Goal: Information Seeking & Learning: Learn about a topic

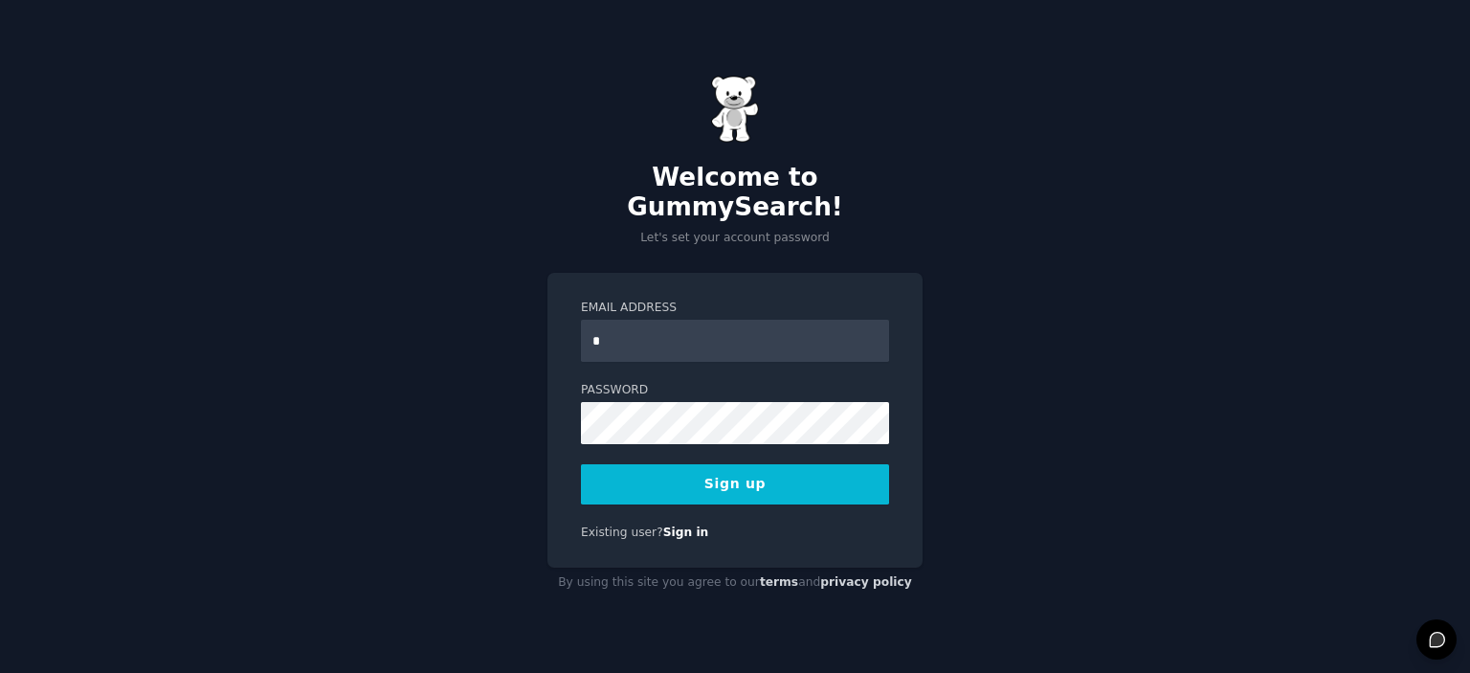
type input "**********"
click at [739, 466] on button "Sign up" at bounding box center [735, 484] width 308 height 40
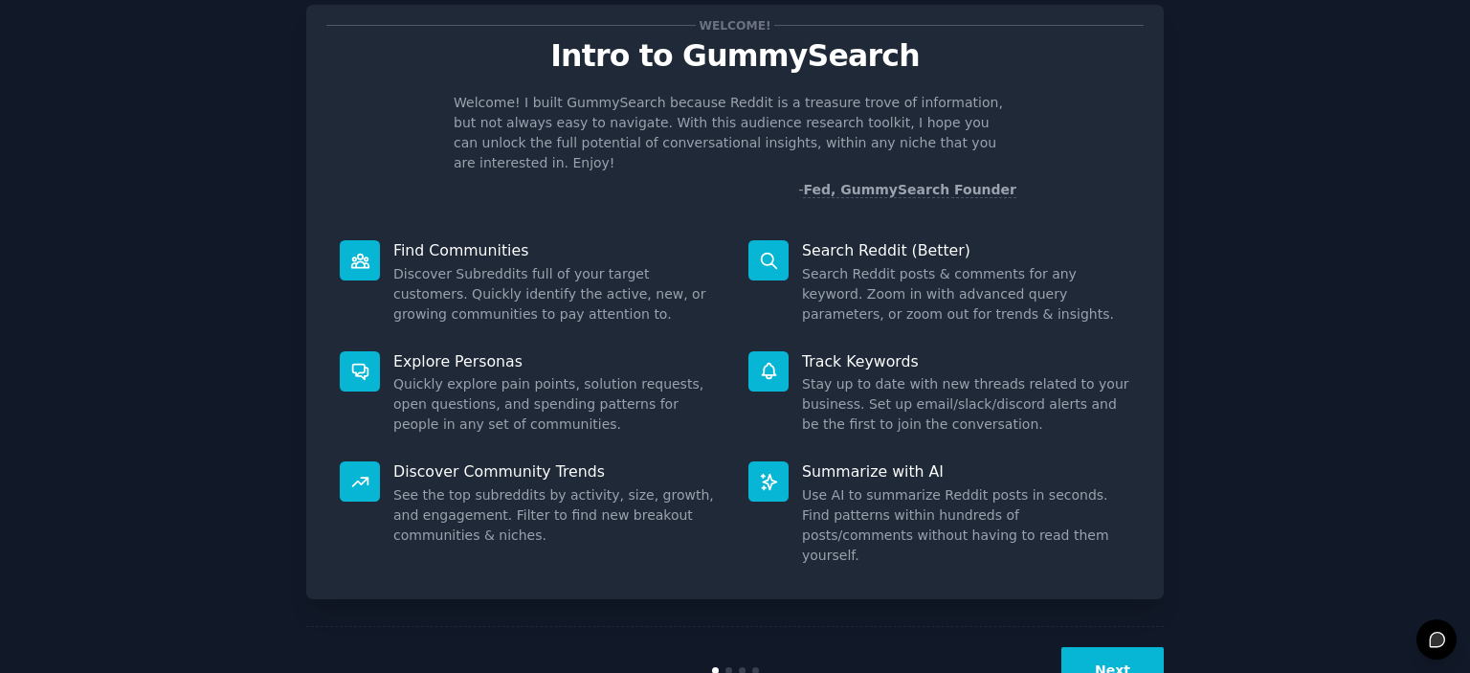
scroll to position [76, 0]
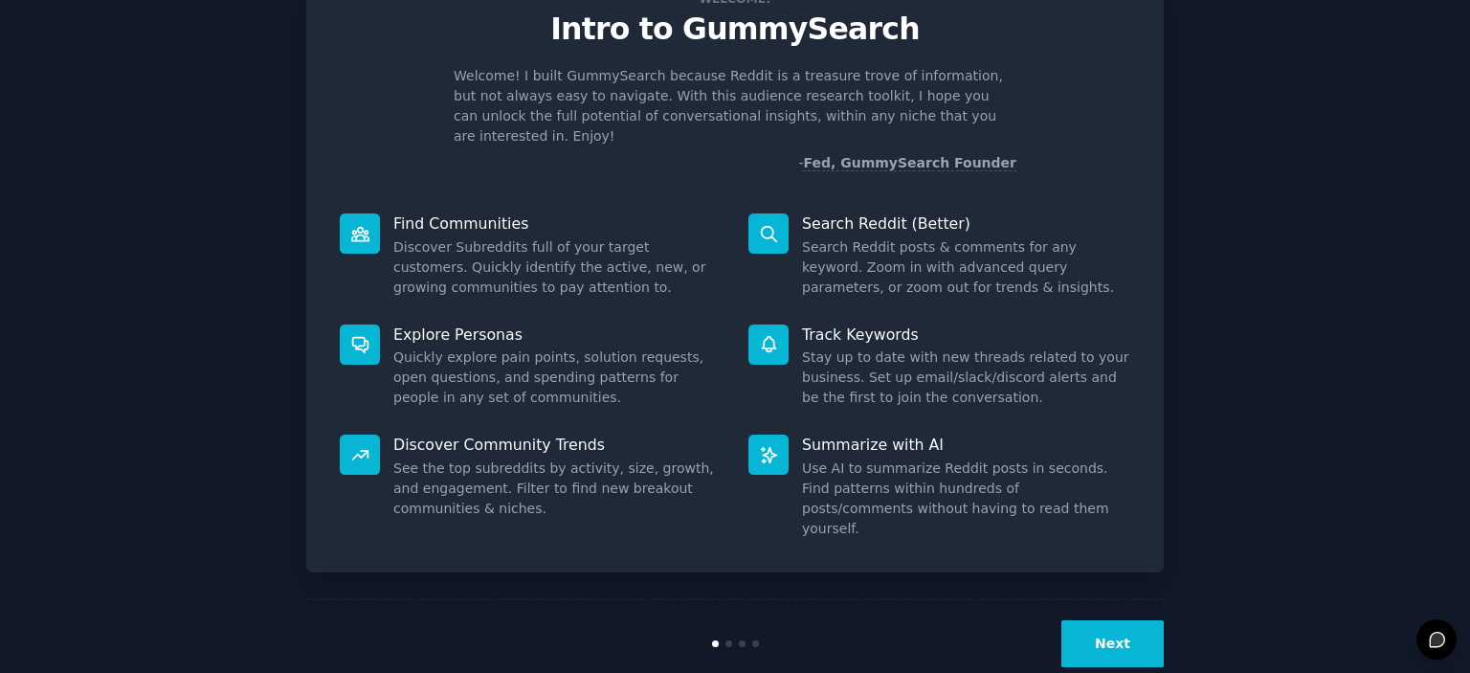
click at [1119, 620] on button "Next" at bounding box center [1112, 643] width 102 height 47
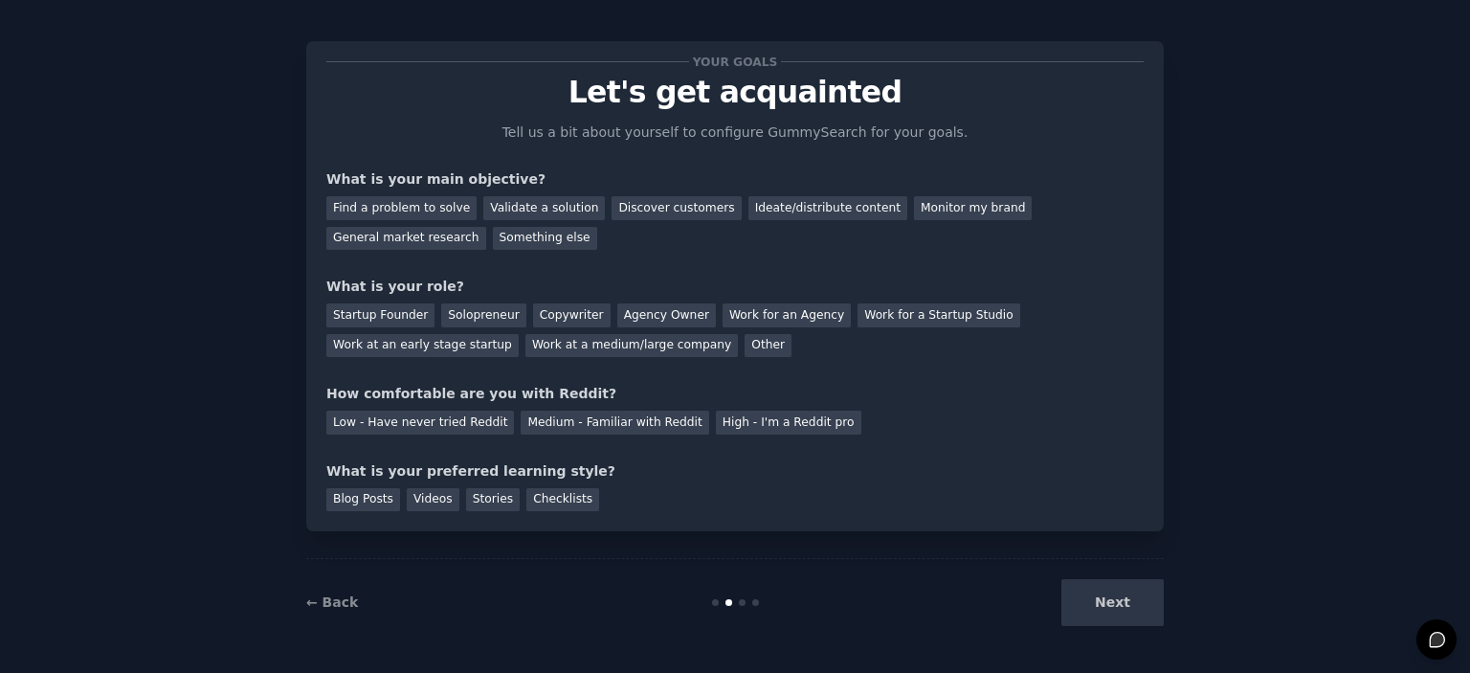
scroll to position [11, 0]
click at [560, 210] on div "Validate a solution" at bounding box center [544, 209] width 122 height 24
click at [634, 239] on div "Find a problem to solve Validate a solution Discover customers Ideate/distribut…" at bounding box center [734, 220] width 817 height 60
click at [647, 194] on div "Find a problem to solve Validate a solution Discover customers Ideate/distribut…" at bounding box center [734, 220] width 817 height 60
click at [647, 200] on div "Discover customers" at bounding box center [675, 209] width 129 height 24
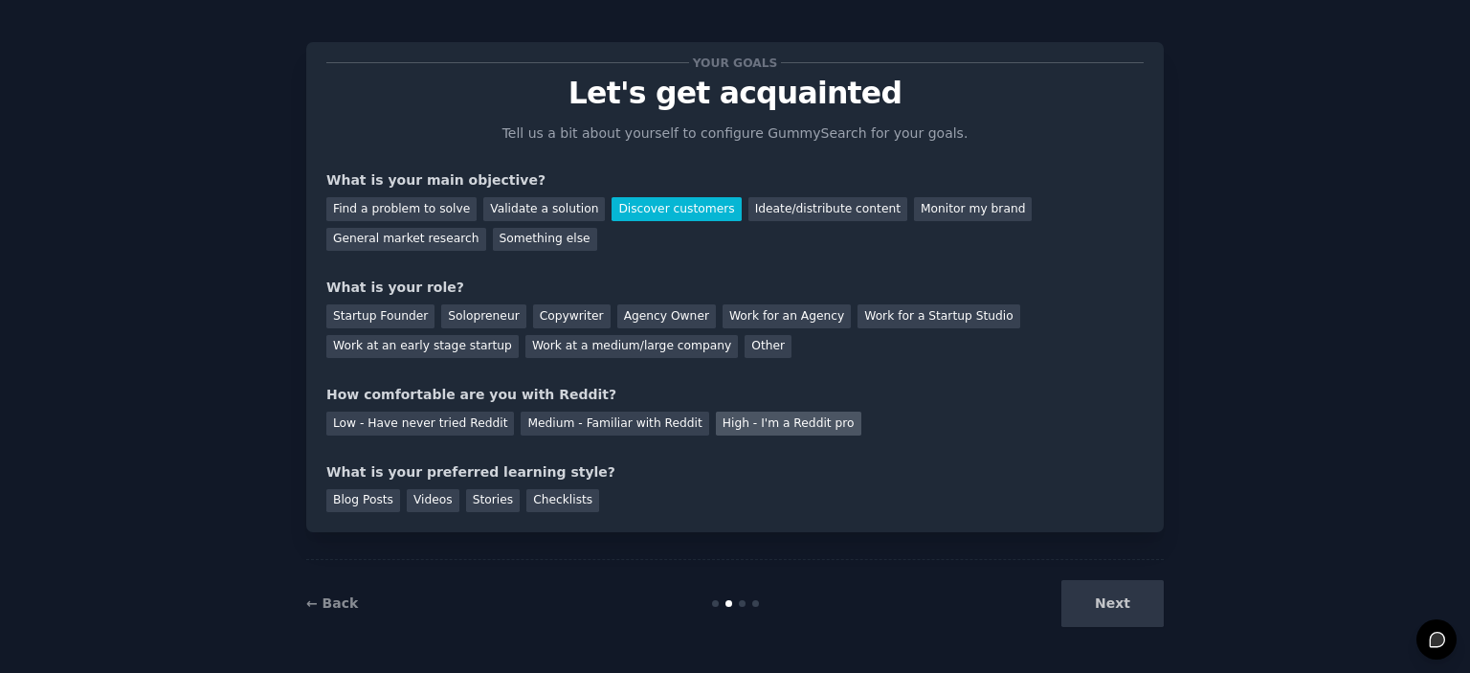
click at [716, 419] on div "High - I'm a Reddit pro" at bounding box center [788, 423] width 145 height 24
click at [494, 316] on div "Solopreneur" at bounding box center [483, 316] width 84 height 24
click at [440, 496] on div "Videos" at bounding box center [433, 501] width 53 height 24
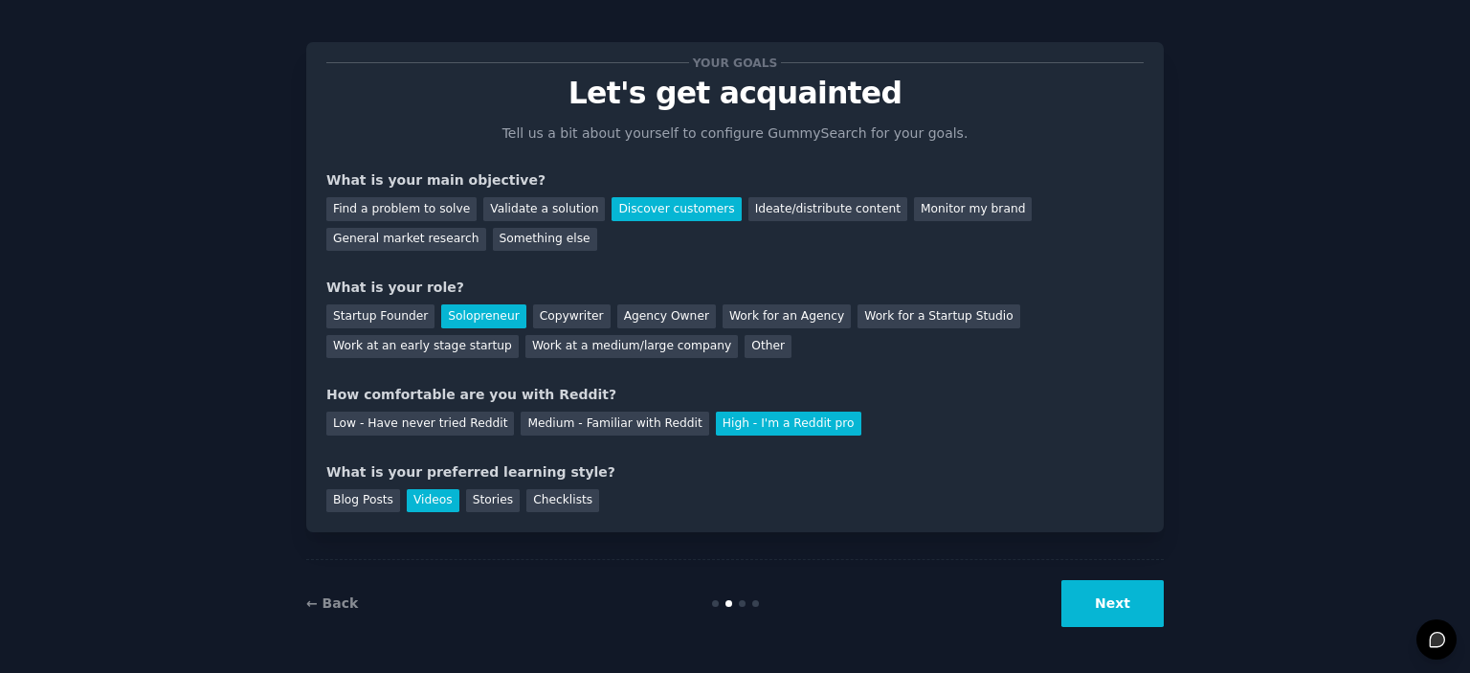
click at [1092, 603] on button "Next" at bounding box center [1112, 603] width 102 height 47
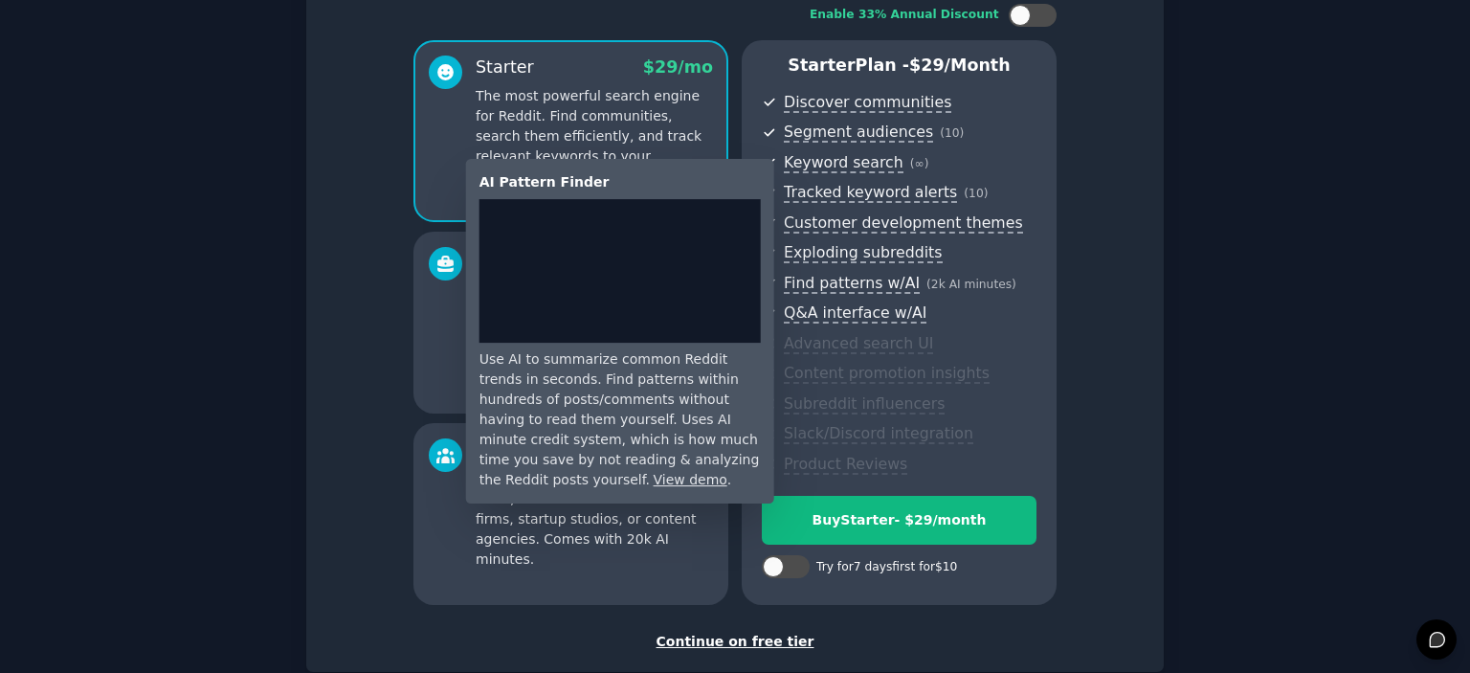
scroll to position [244, 0]
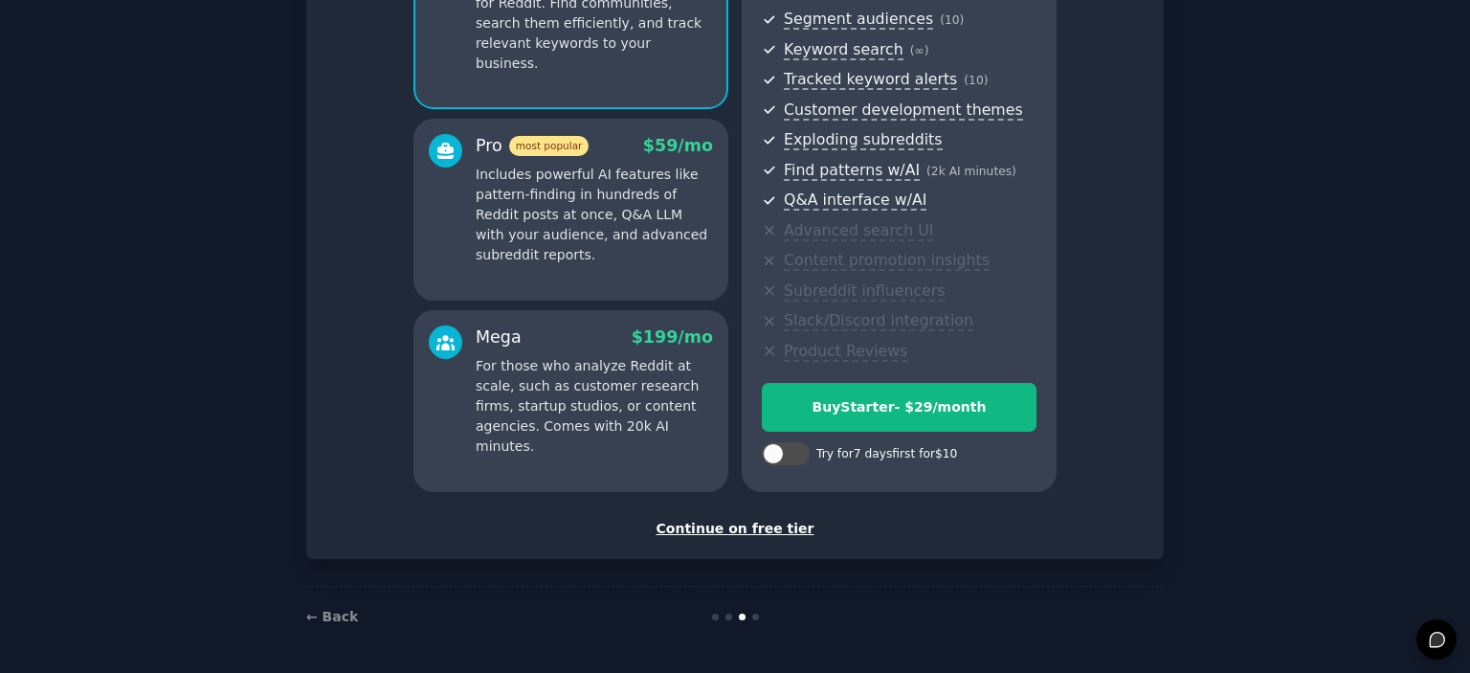
click at [785, 530] on div "Continue on free tier" at bounding box center [734, 529] width 817 height 20
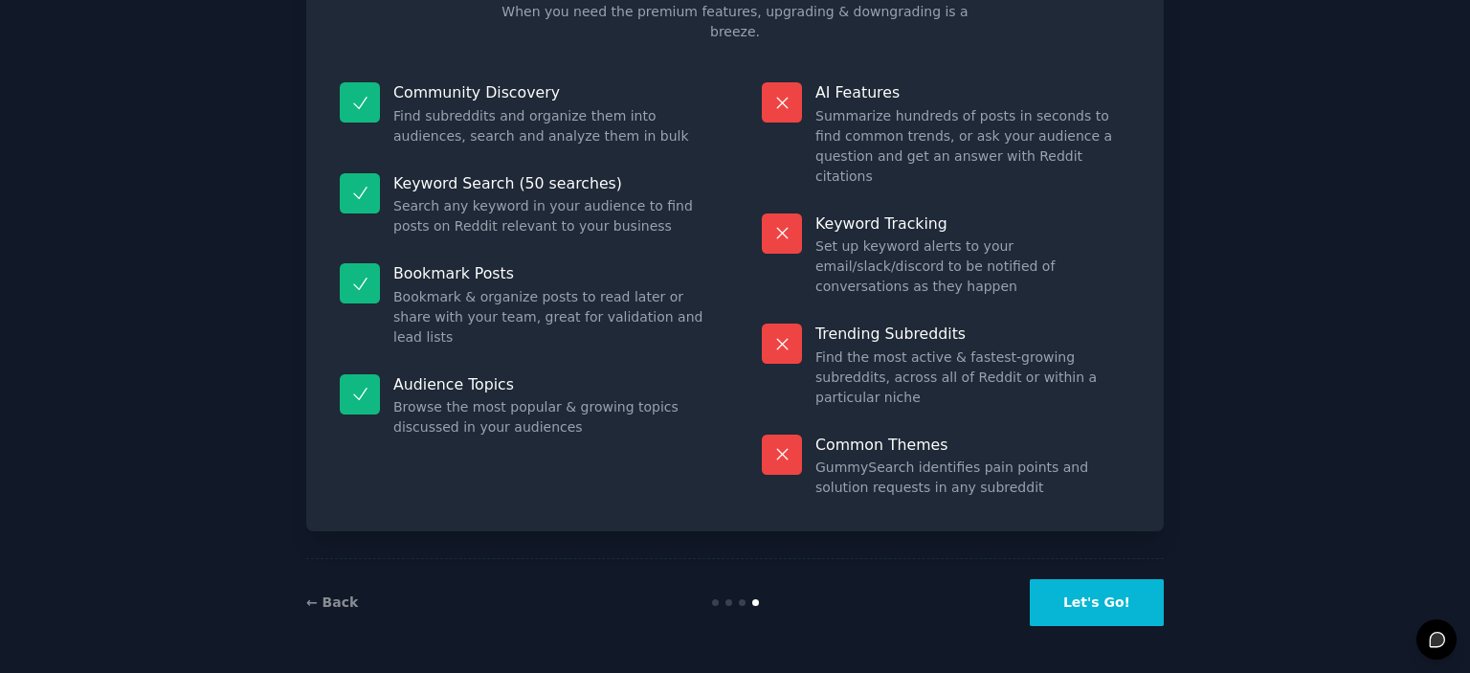
scroll to position [72, 0]
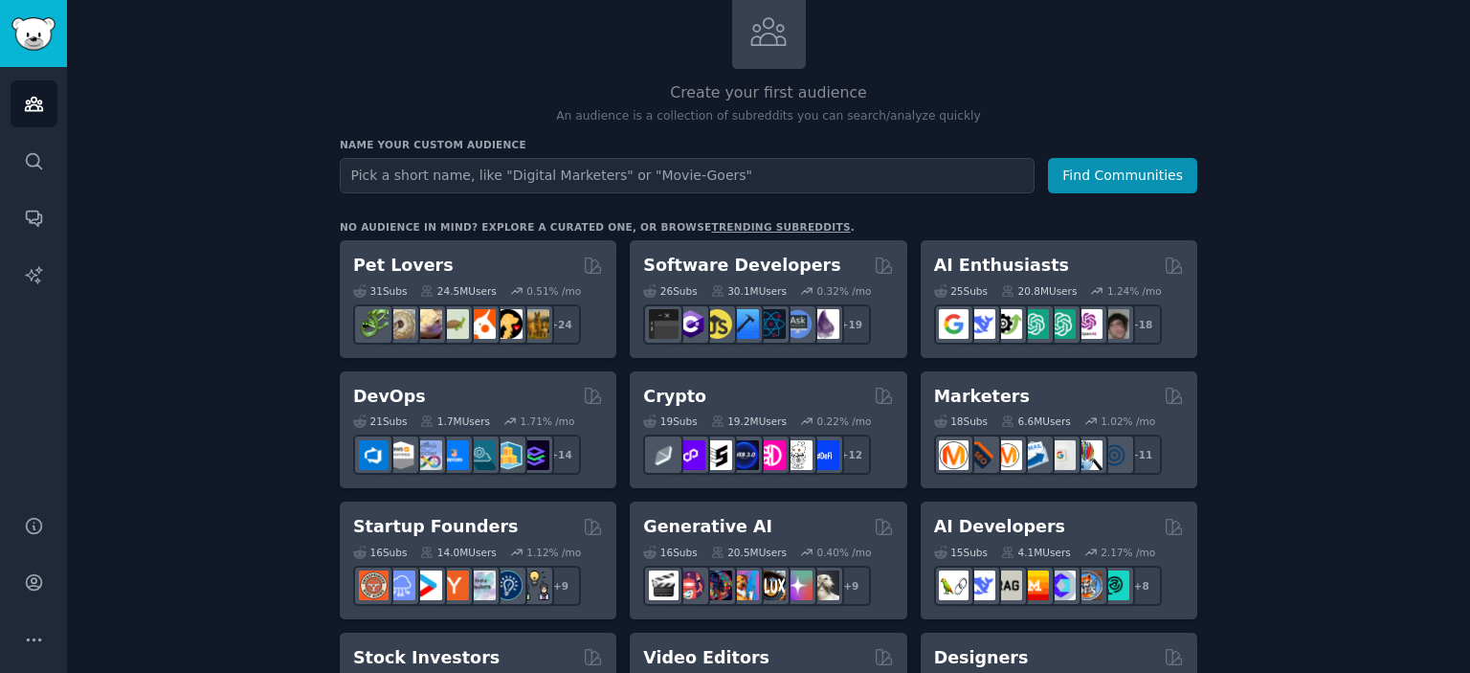
scroll to position [96, 0]
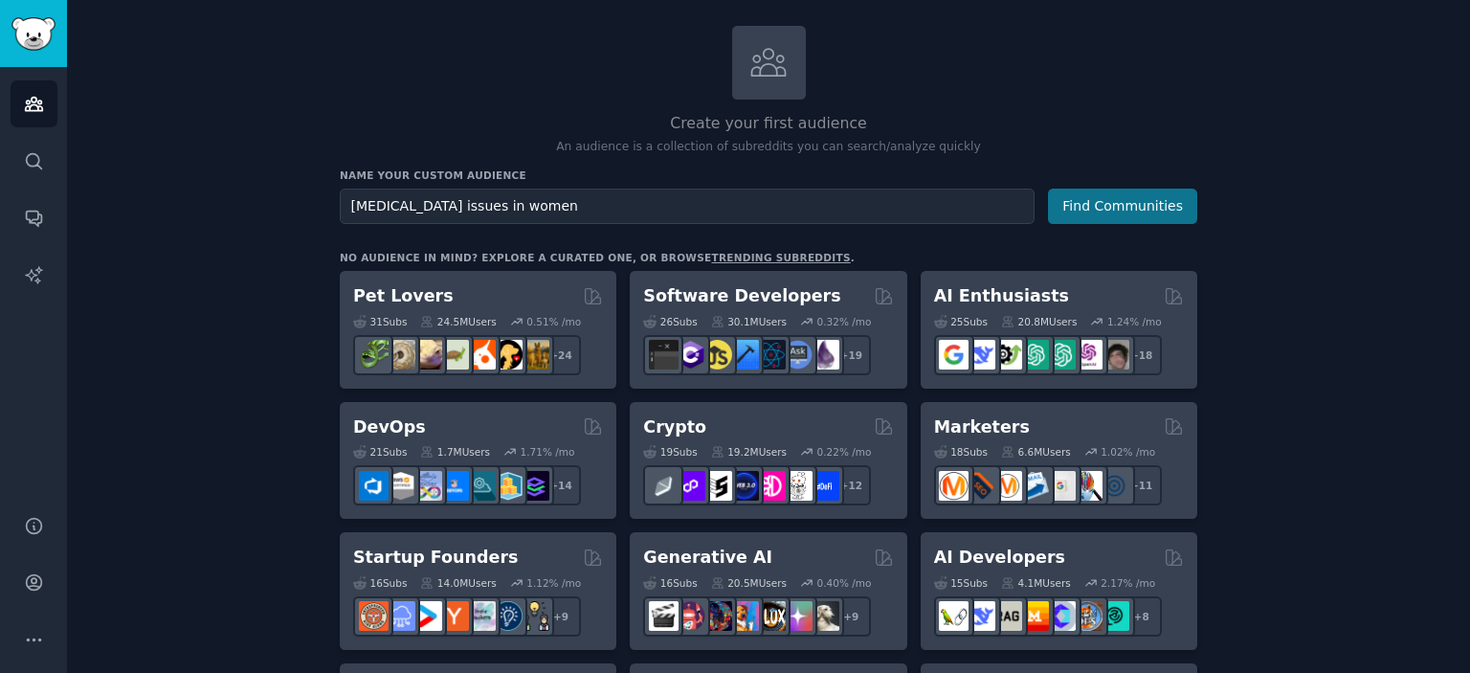
type input "[MEDICAL_DATA] issues in women"
click at [1088, 204] on button "Find Communities" at bounding box center [1122, 205] width 149 height 35
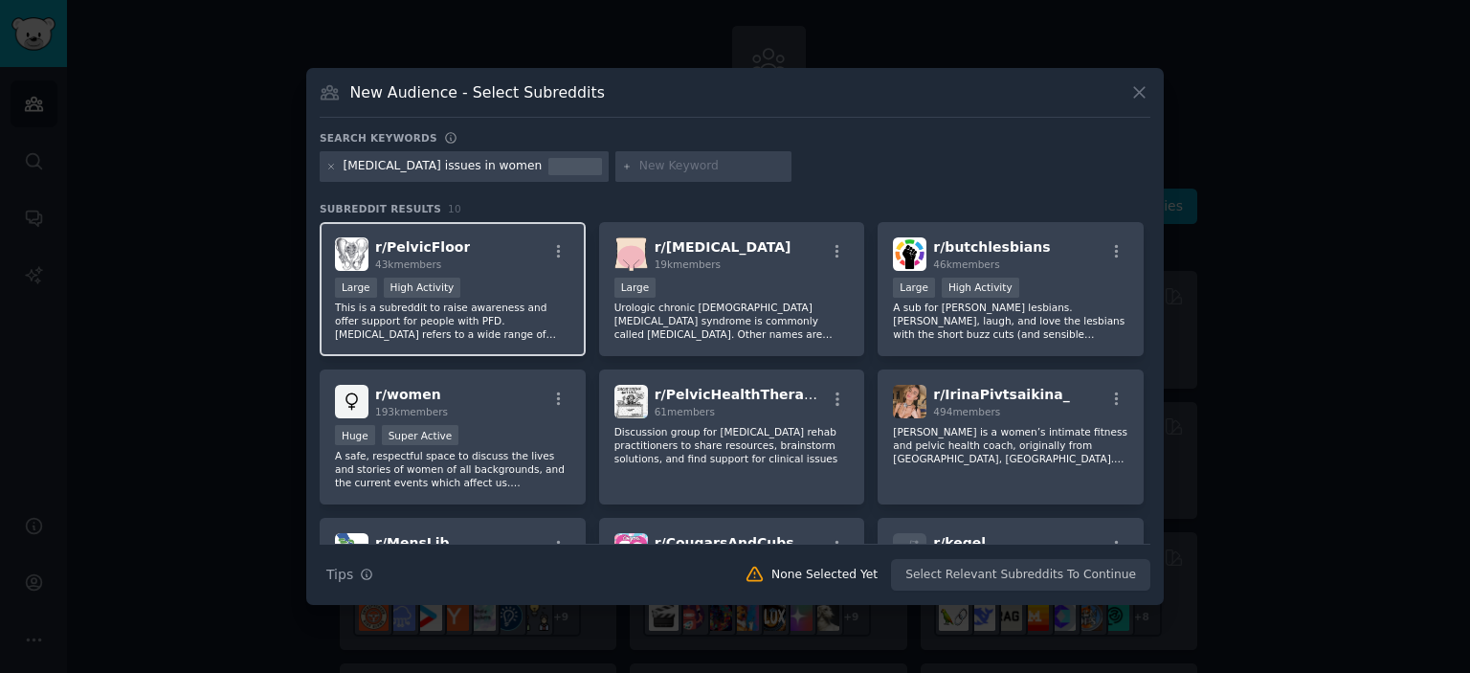
click at [501, 253] on div "r/ PelvicFloor 43k members" at bounding box center [452, 253] width 235 height 33
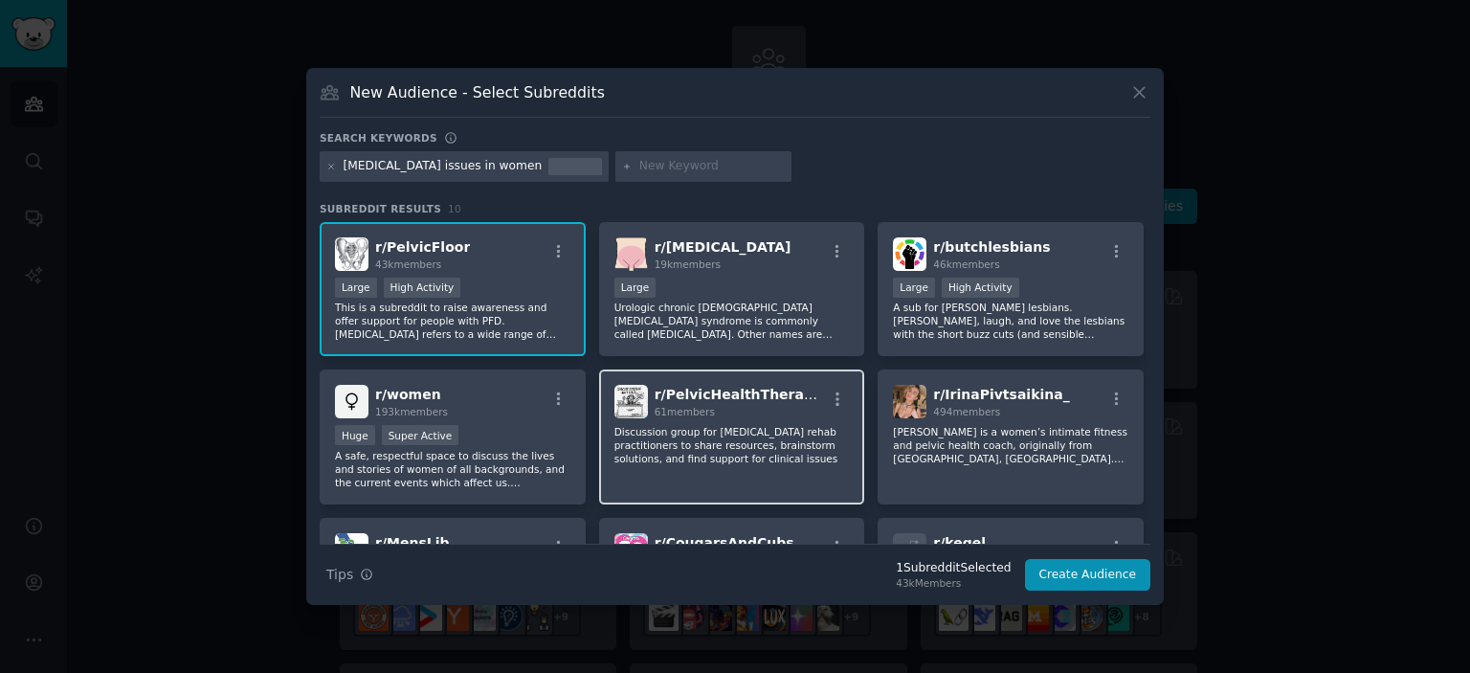
click at [768, 462] on p "Discussion group for [MEDICAL_DATA] rehab practitioners to share resources, bra…" at bounding box center [731, 445] width 235 height 40
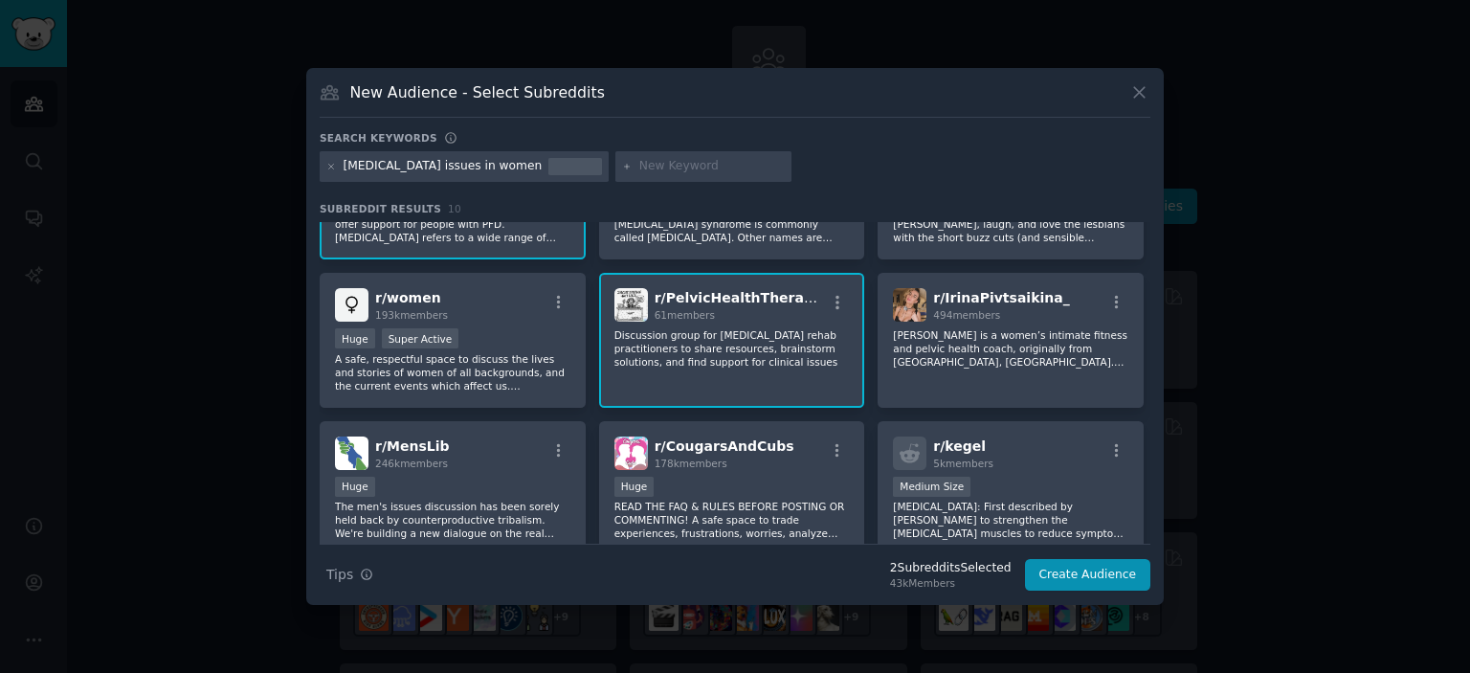
scroll to position [287, 0]
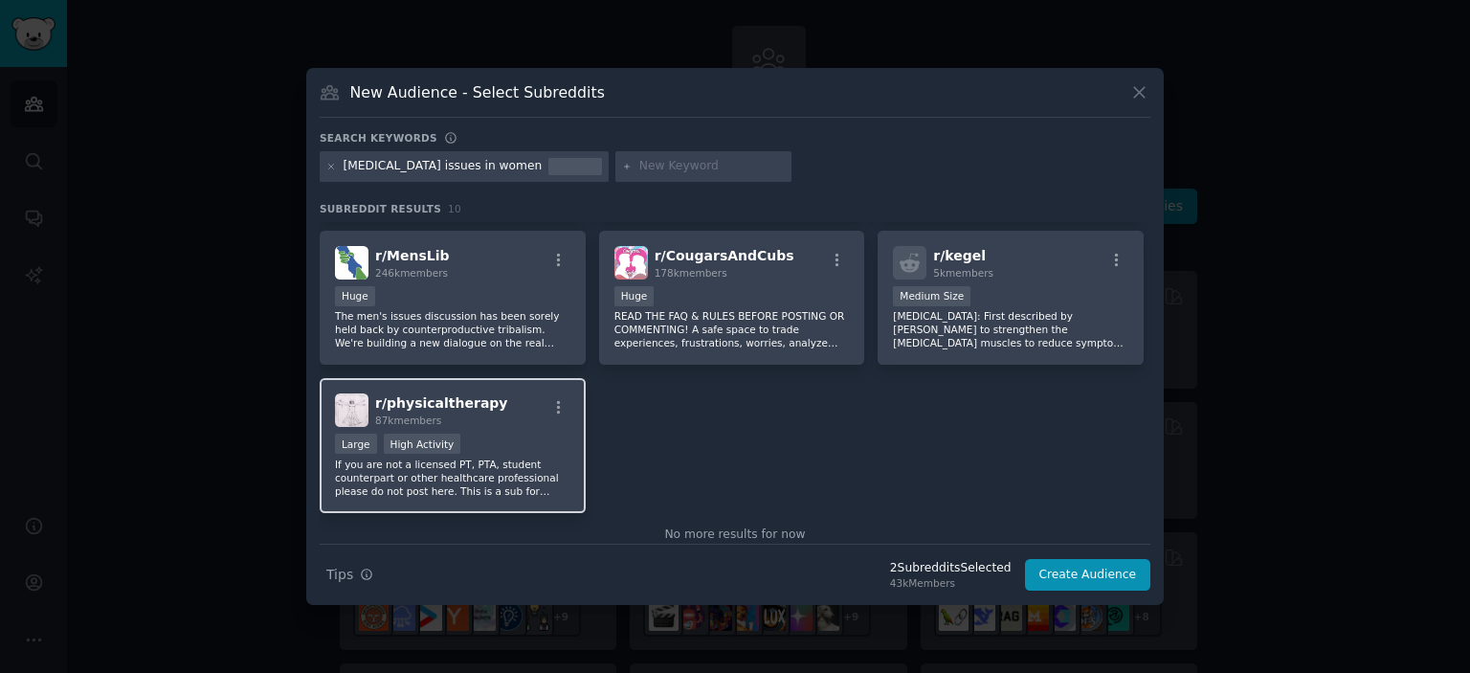
click at [500, 427] on div "r/ physicaltherapy 87k members Large High Activity If you are not a licensed PT…" at bounding box center [453, 445] width 266 height 135
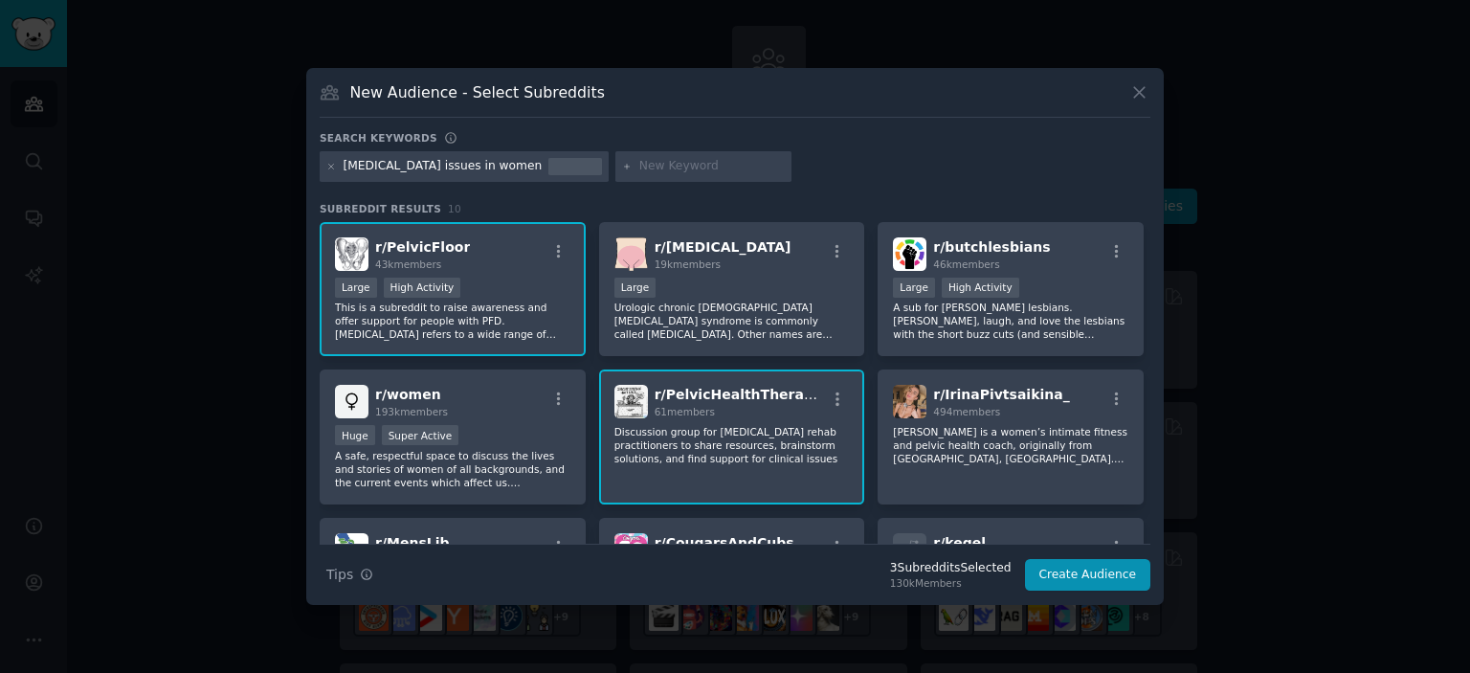
scroll to position [0, 0]
click at [1084, 578] on button "Create Audience" at bounding box center [1088, 575] width 126 height 33
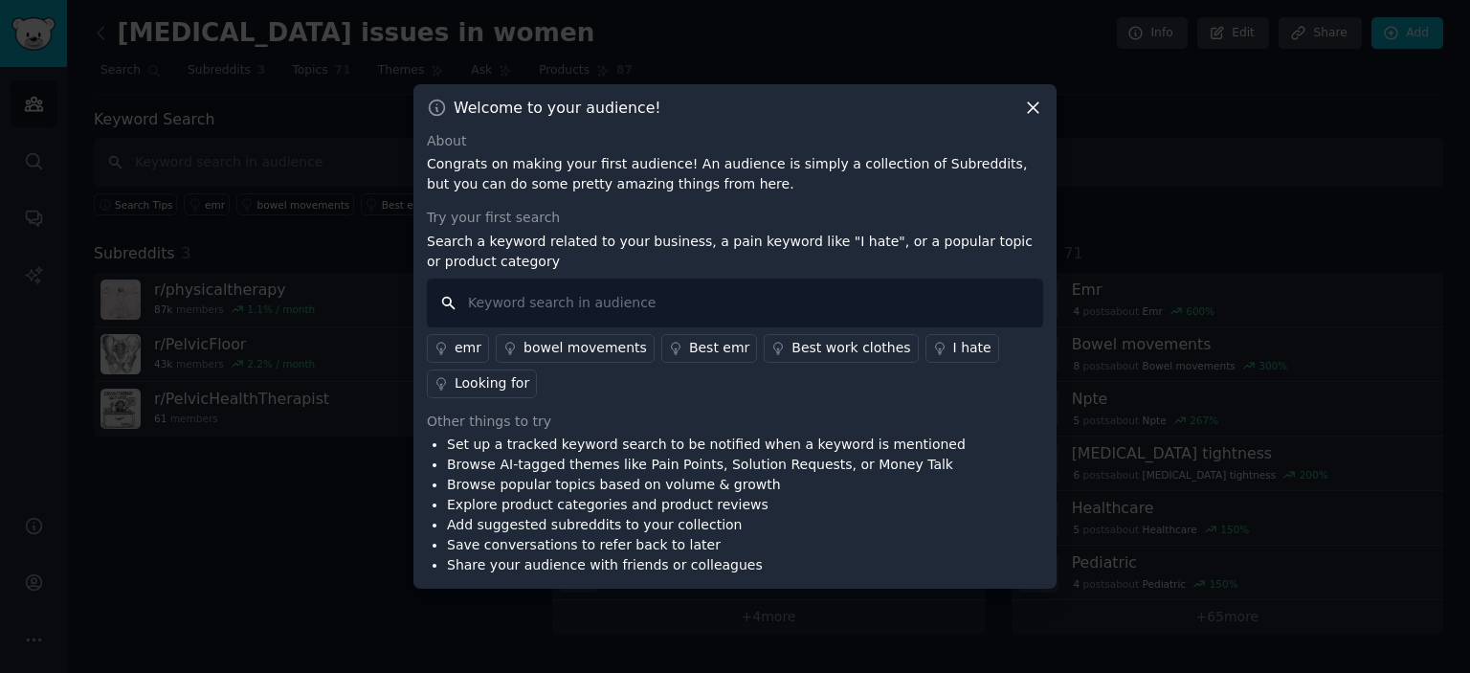
click at [486, 312] on input "text" at bounding box center [735, 302] width 616 height 49
click at [601, 347] on div "bowel movements" at bounding box center [584, 348] width 123 height 20
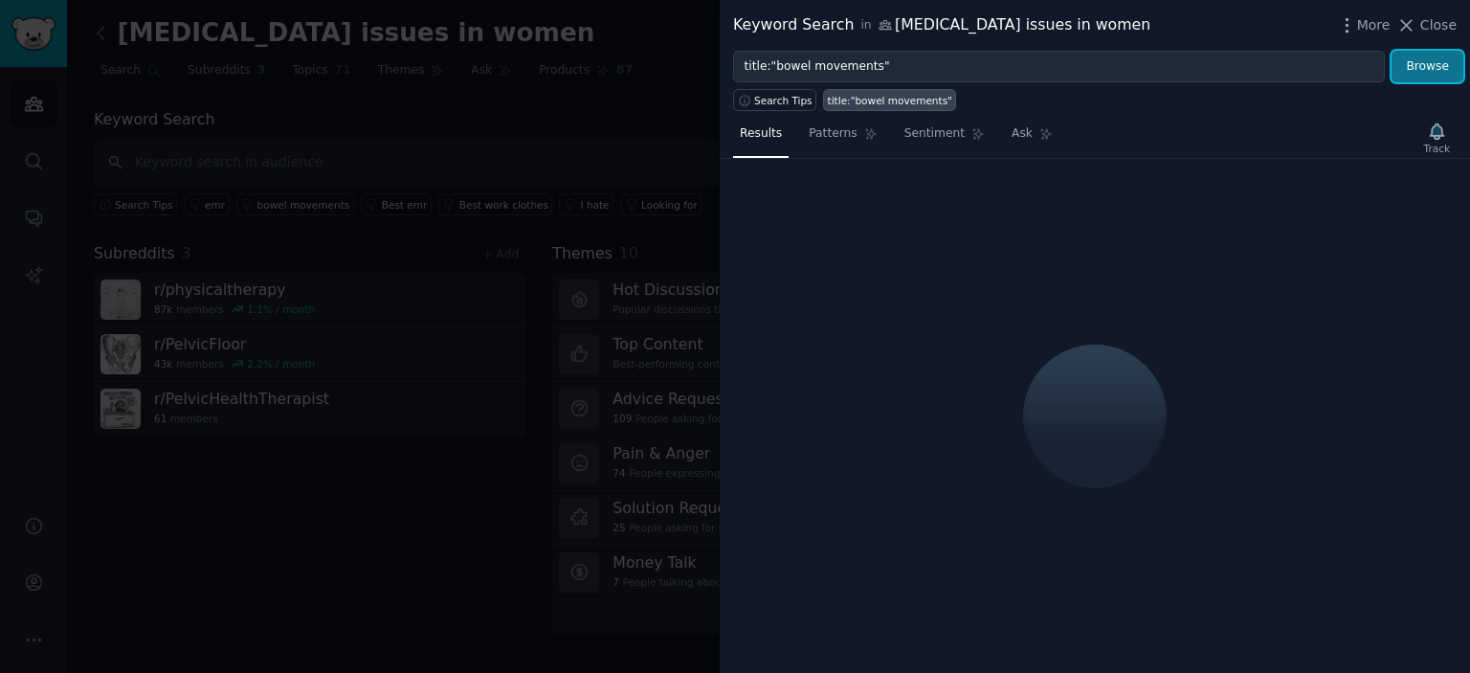
click at [1446, 66] on button "Browse" at bounding box center [1427, 67] width 72 height 33
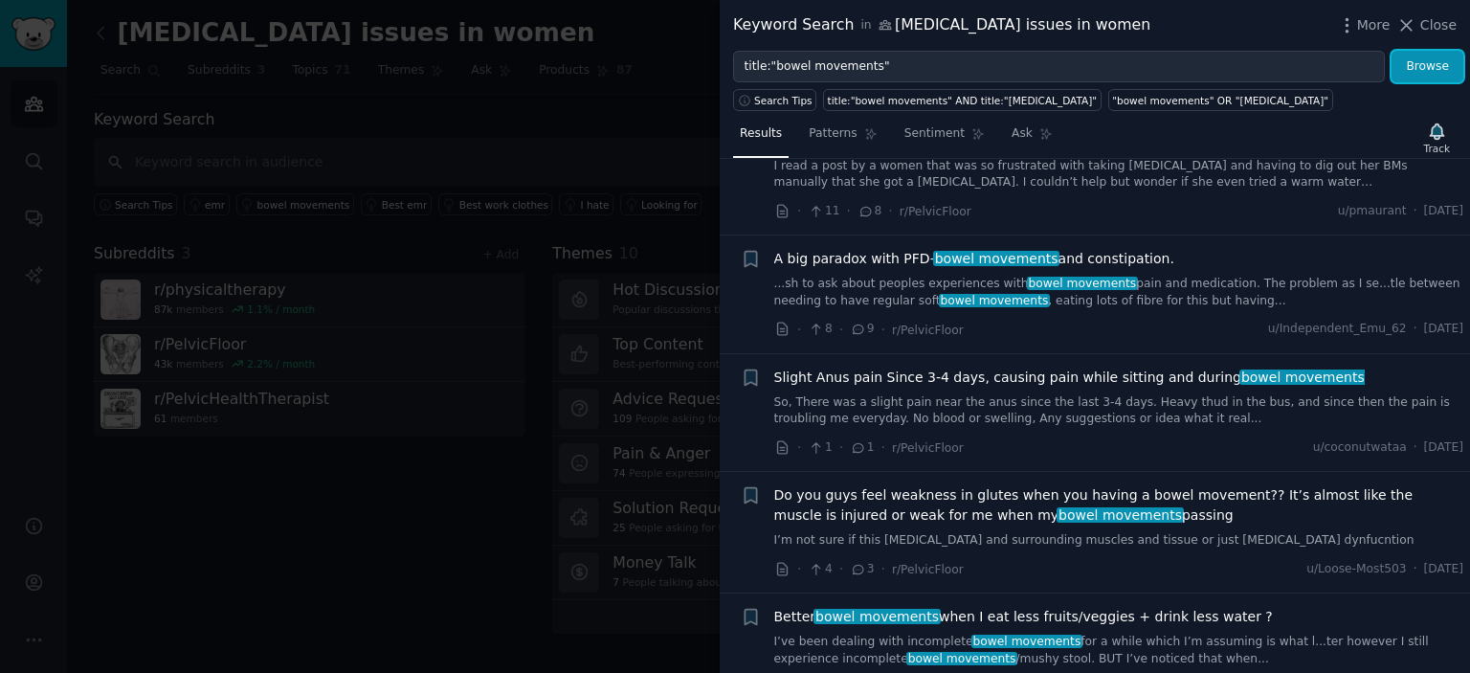
scroll to position [670, 0]
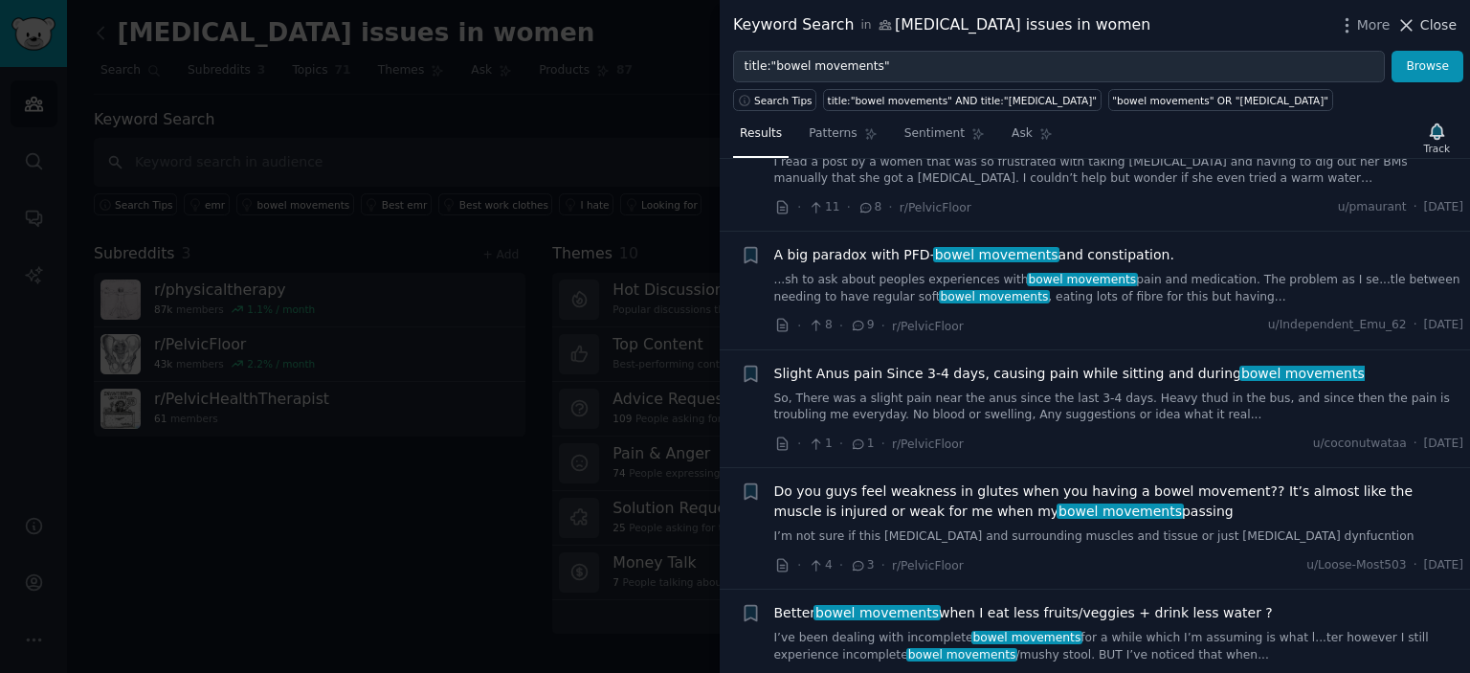
click at [1443, 33] on span "Close" at bounding box center [1438, 25] width 36 height 20
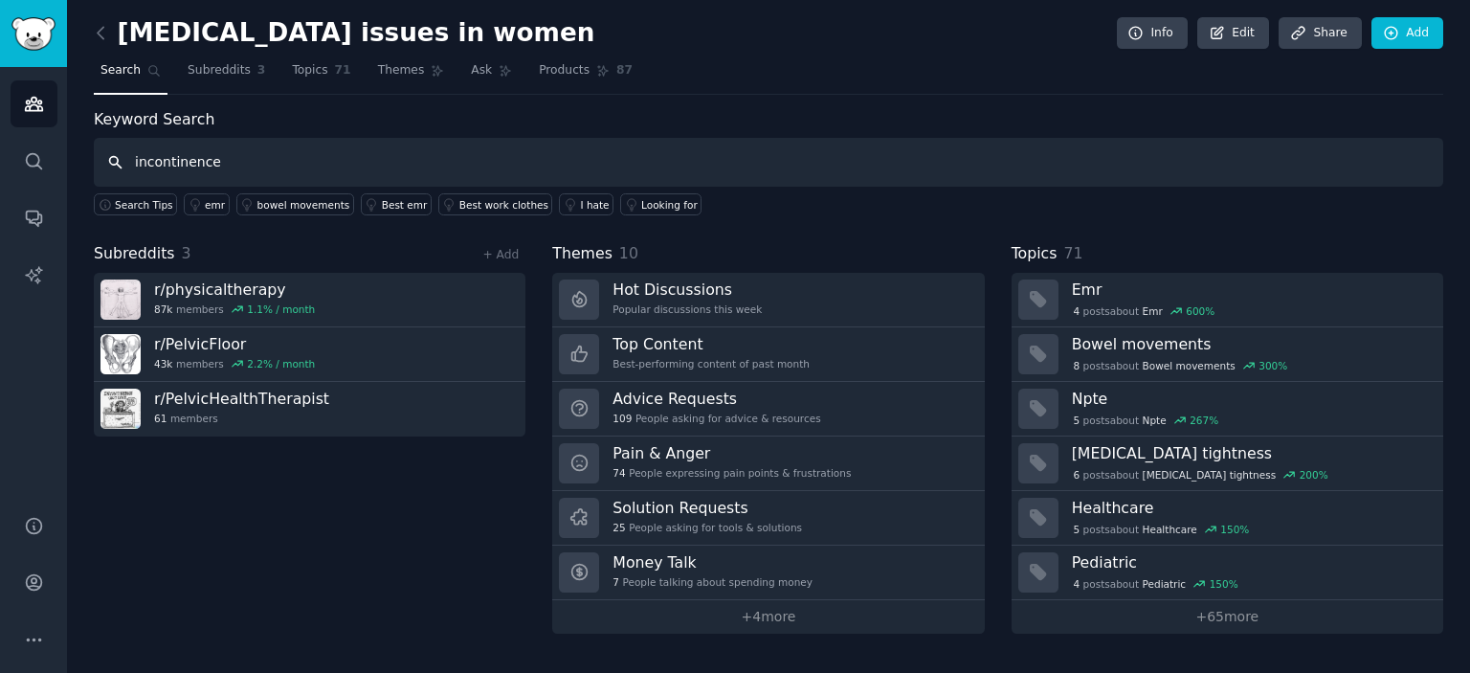
type input "incontinence"
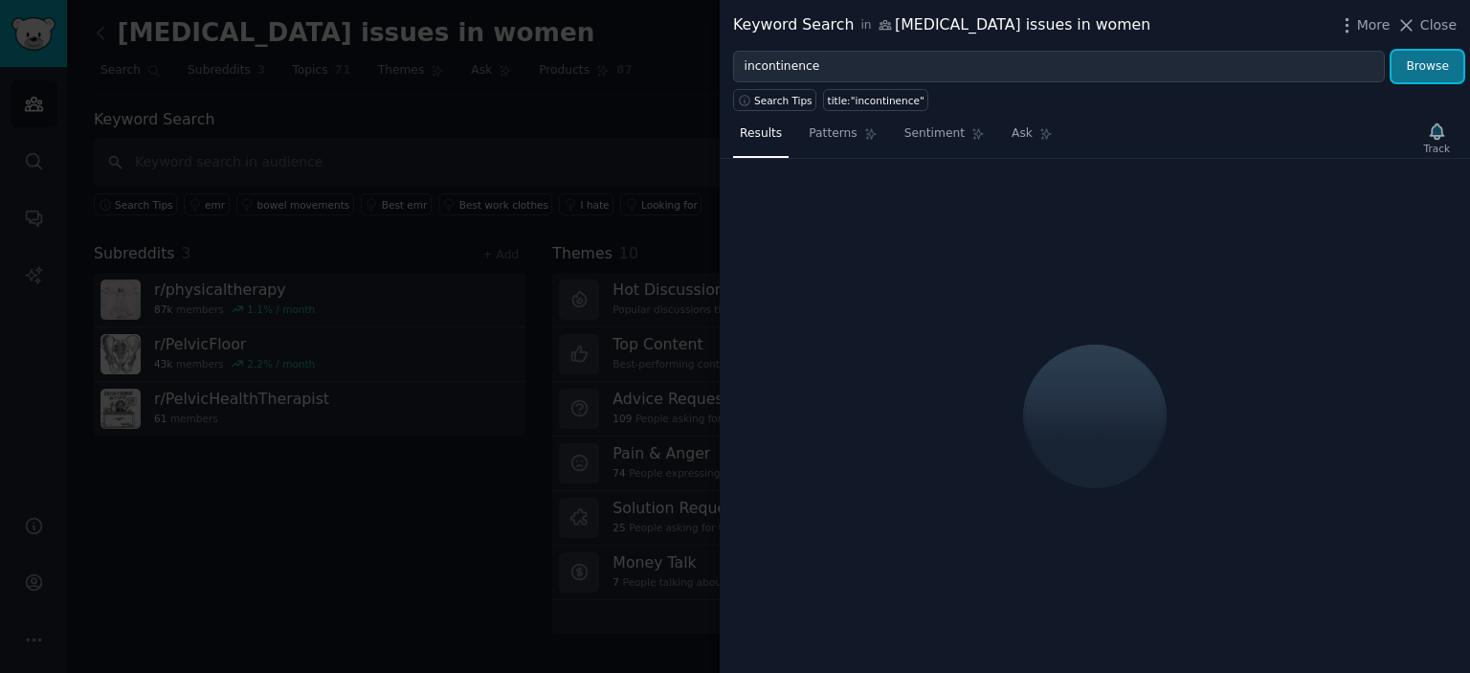
click at [1425, 59] on button "Browse" at bounding box center [1427, 67] width 72 height 33
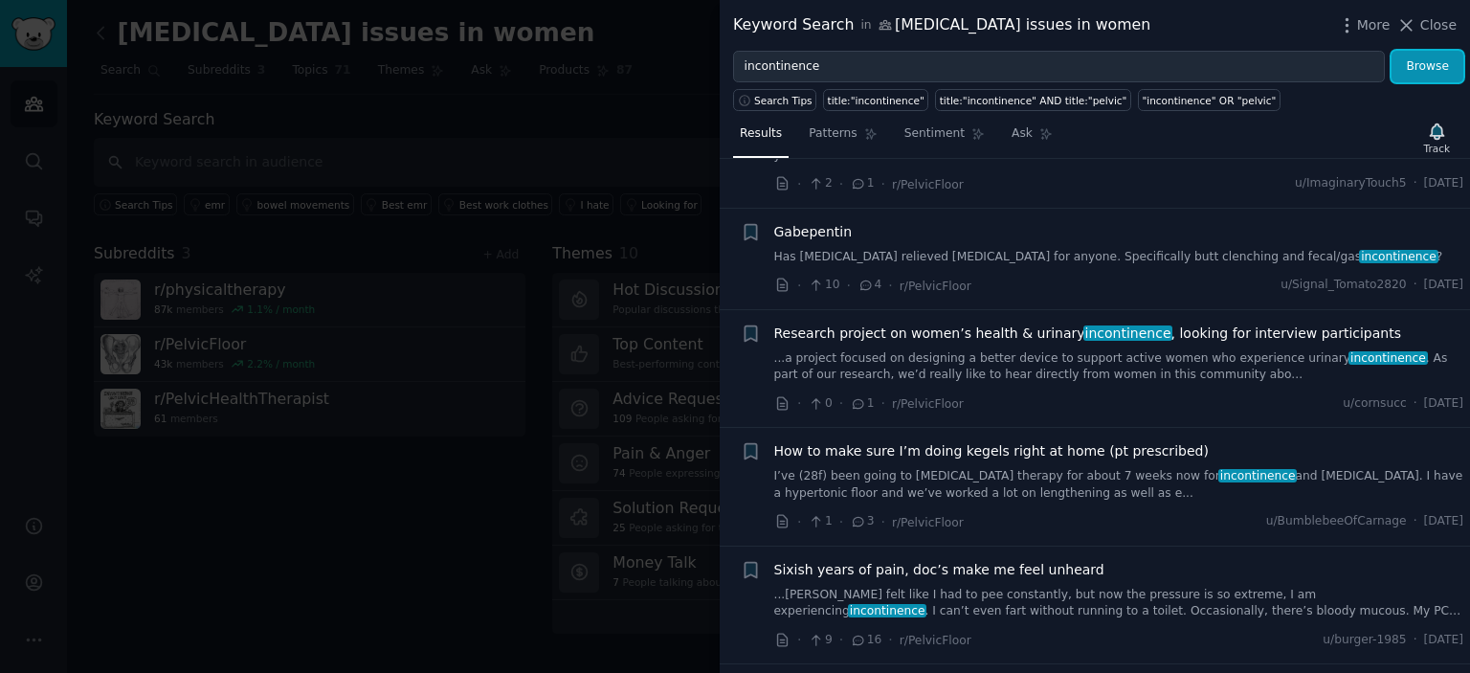
scroll to position [287, 0]
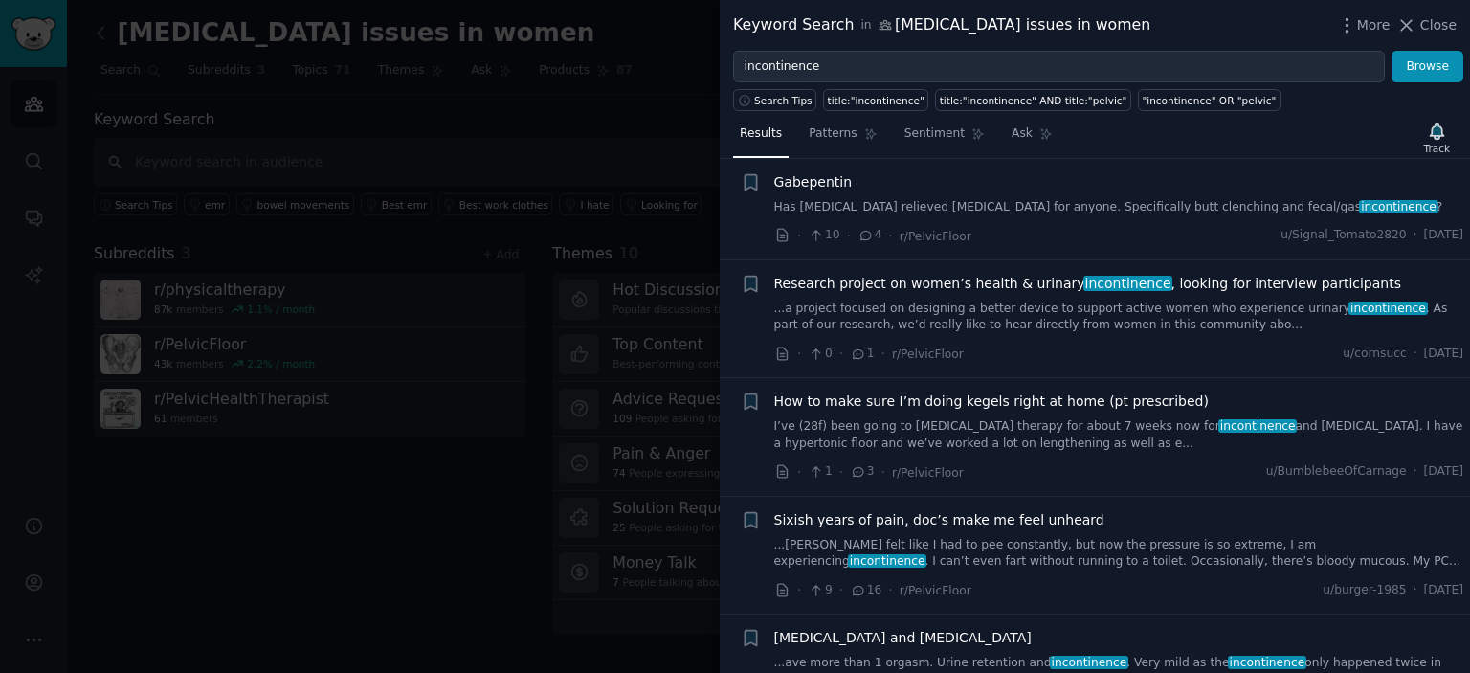
click at [980, 300] on link "...a project focused on designing a better device to support active women who e…" at bounding box center [1119, 316] width 690 height 33
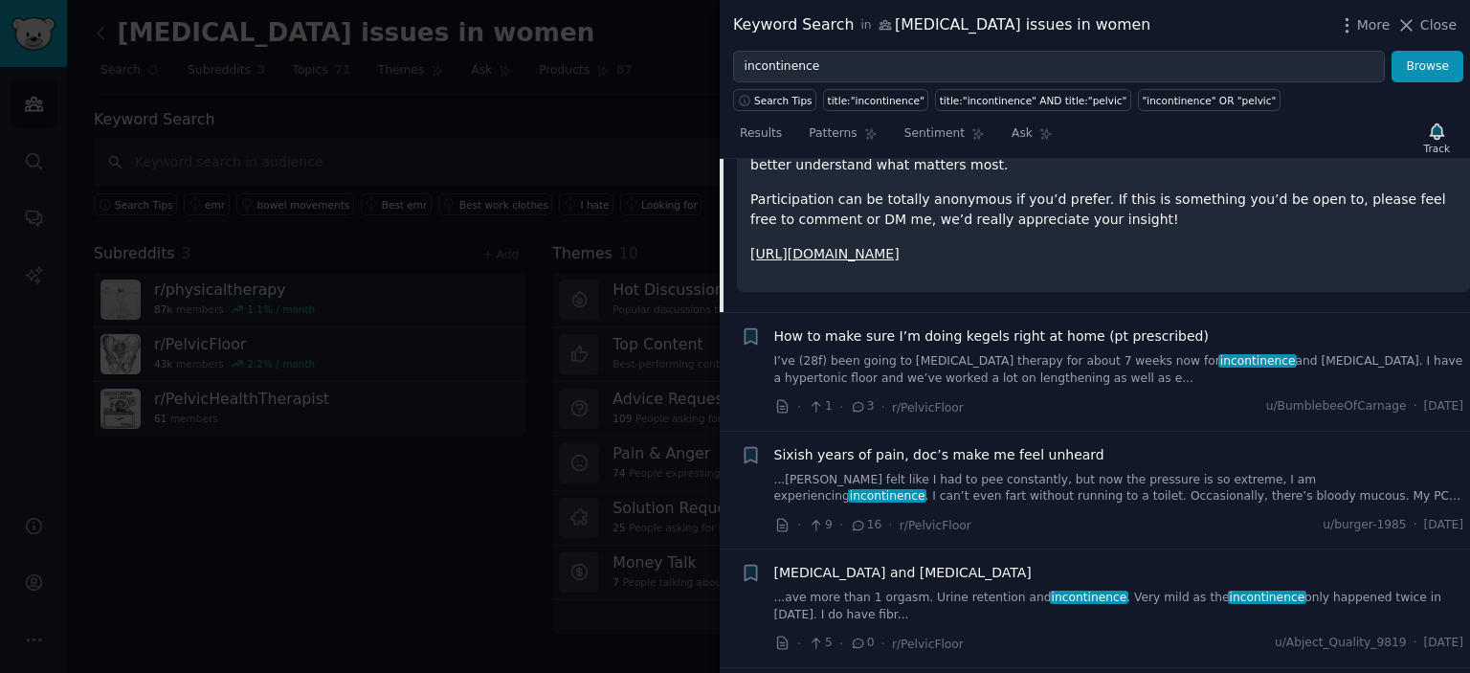
scroll to position [753, 0]
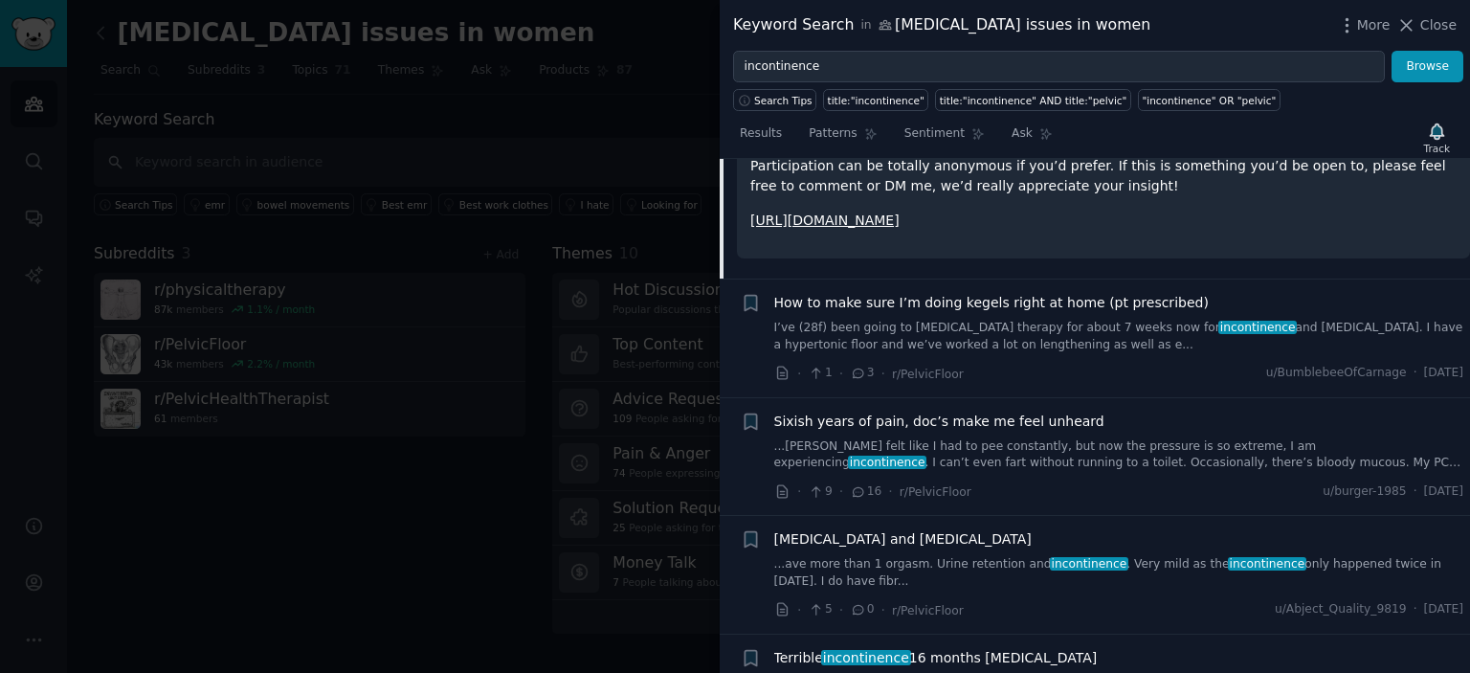
click at [1056, 314] on div "How to make sure I’m doing kegels right at home (pt prescribed) I’ve (28f) been…" at bounding box center [1119, 338] width 690 height 91
click at [1032, 320] on link "I’ve (28f) been going to [MEDICAL_DATA] therapy for about 7 weeks now for incon…" at bounding box center [1119, 336] width 690 height 33
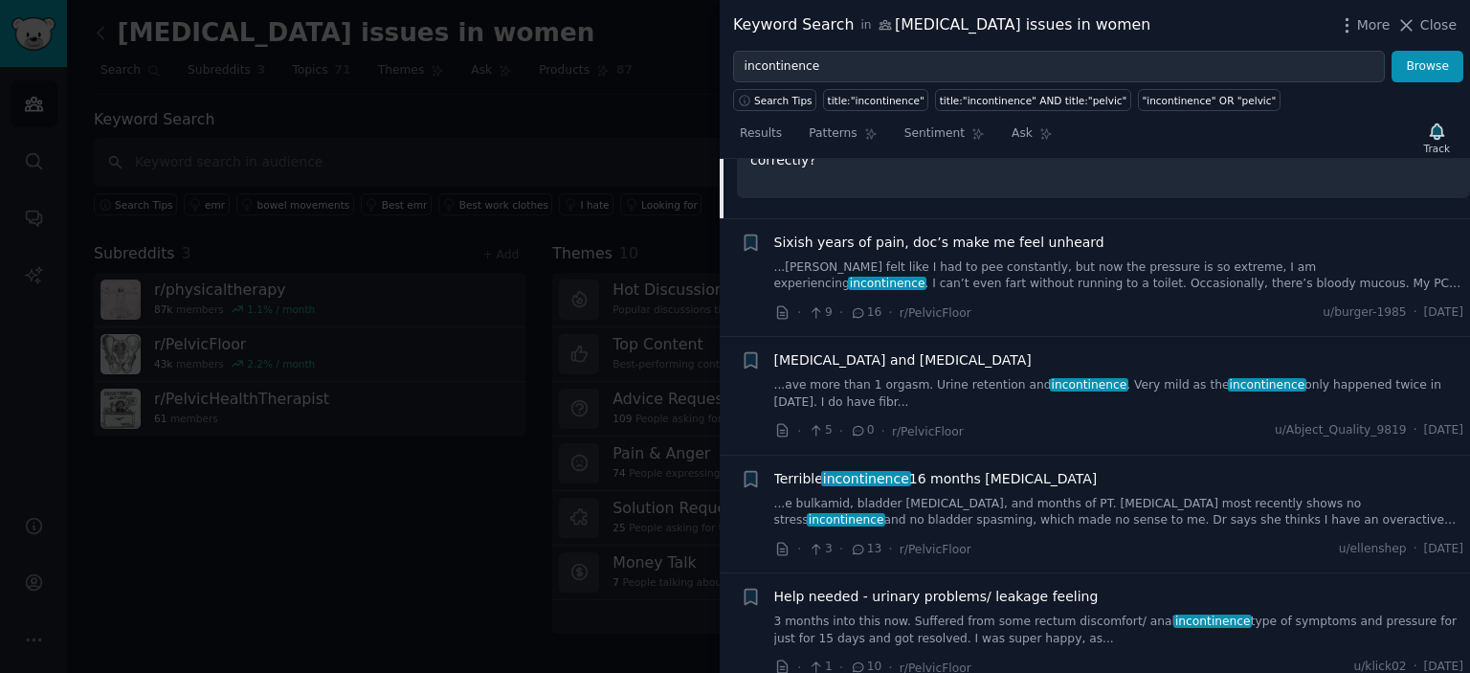
scroll to position [966, 0]
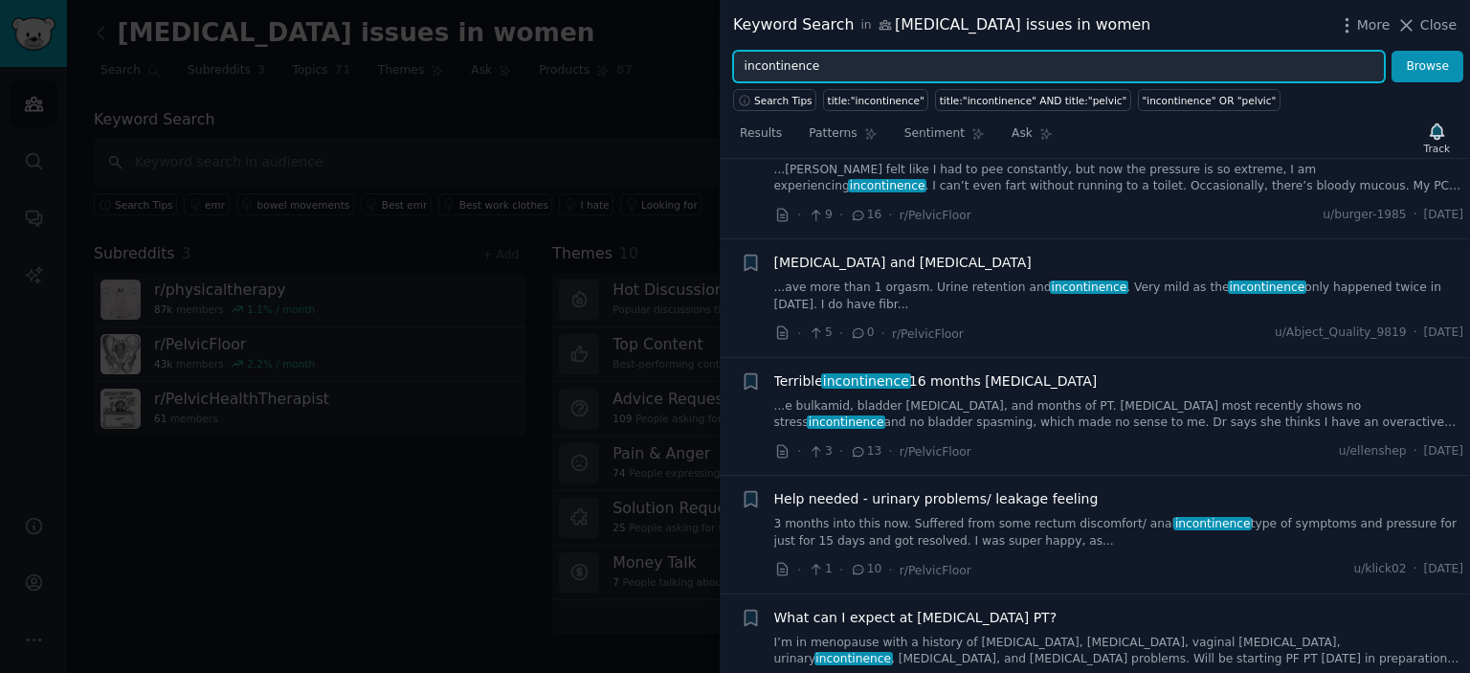
click at [1015, 72] on input "incontinence" at bounding box center [1059, 67] width 652 height 33
type input "incontinence problems"
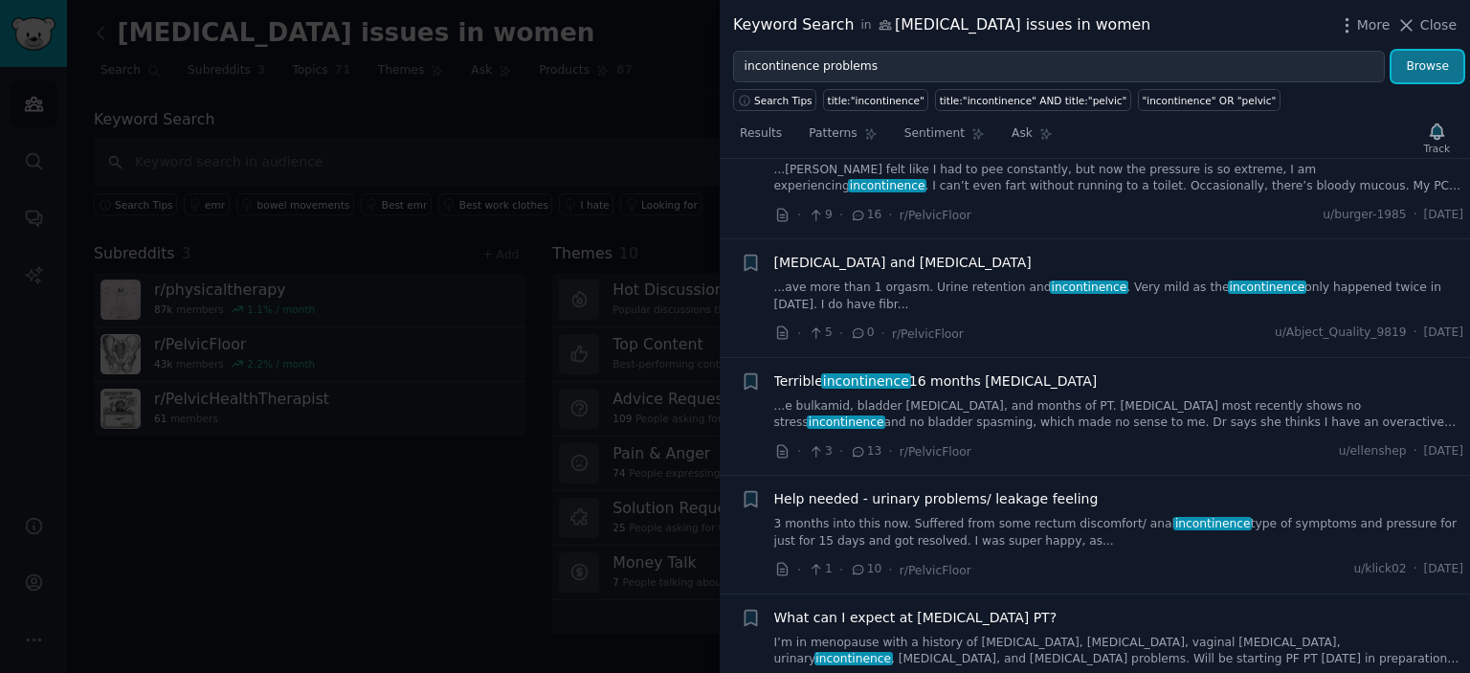
click at [1412, 64] on button "Browse" at bounding box center [1427, 67] width 72 height 33
